Goal: Task Accomplishment & Management: Manage account settings

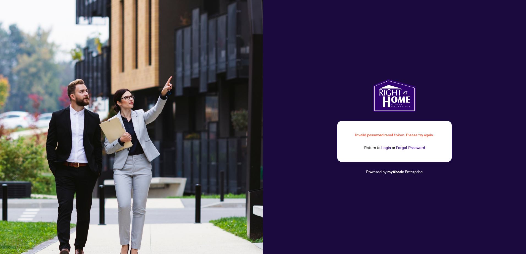
click at [385, 147] on link "Login" at bounding box center [386, 147] width 10 height 5
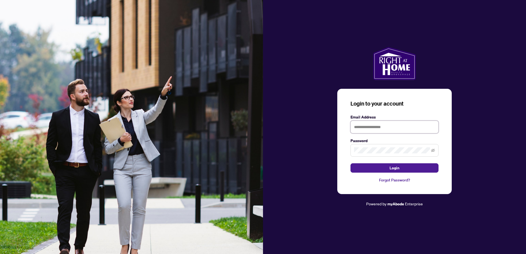
click at [384, 127] on input "text" at bounding box center [394, 127] width 88 height 13
type input "**********"
click at [350, 163] on button "Login" at bounding box center [394, 167] width 88 height 9
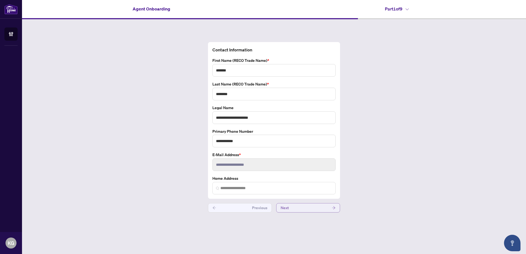
click at [291, 210] on button "Next" at bounding box center [308, 207] width 64 height 9
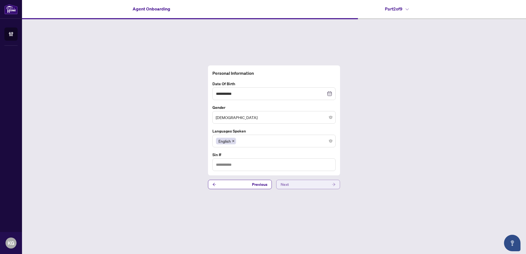
click at [306, 185] on button "Next" at bounding box center [308, 184] width 64 height 9
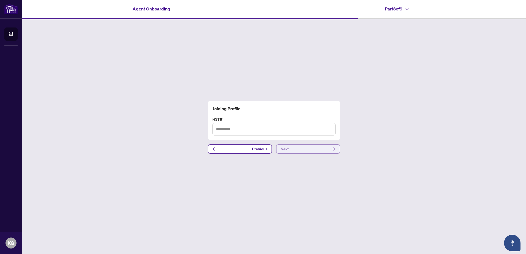
click at [304, 151] on button "Next" at bounding box center [308, 148] width 64 height 9
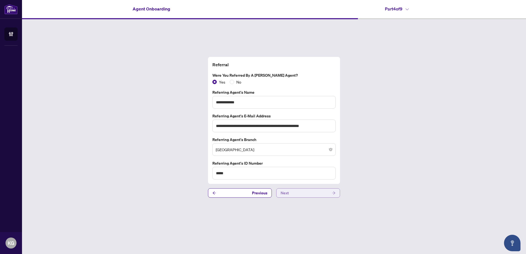
click at [304, 194] on button "Next" at bounding box center [308, 192] width 64 height 9
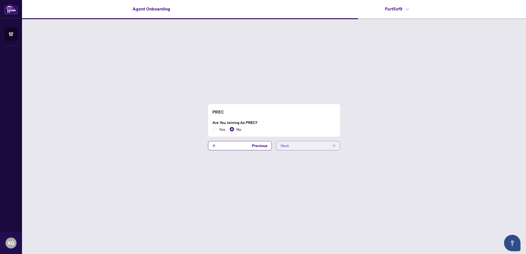
click at [295, 147] on button "Next" at bounding box center [308, 145] width 64 height 9
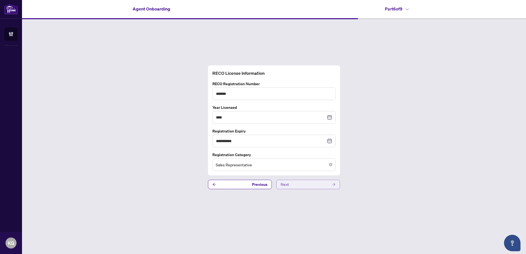
click at [304, 185] on button "Next" at bounding box center [308, 184] width 64 height 9
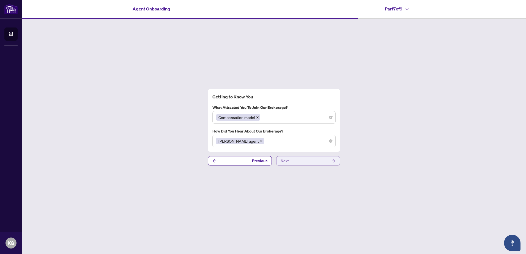
click at [298, 162] on button "Next" at bounding box center [308, 160] width 64 height 9
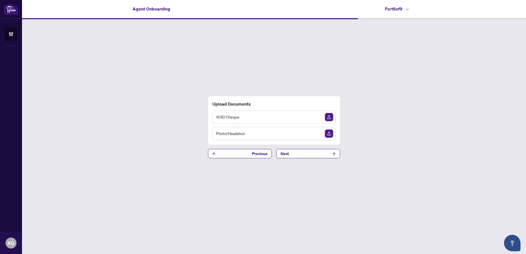
click at [127, 49] on div "Upload Documents VOID Cheque Photo/Headshot Previous Next" at bounding box center [274, 127] width 504 height 216
click at [326, 119] on img "Upload Document" at bounding box center [329, 117] width 8 height 8
click at [300, 152] on button "Next" at bounding box center [308, 153] width 64 height 9
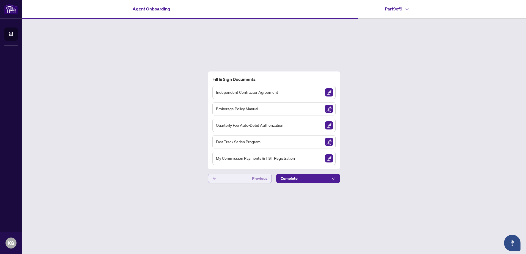
click at [244, 180] on button "Previous" at bounding box center [240, 178] width 64 height 9
